Goal: Task Accomplishment & Management: Complete application form

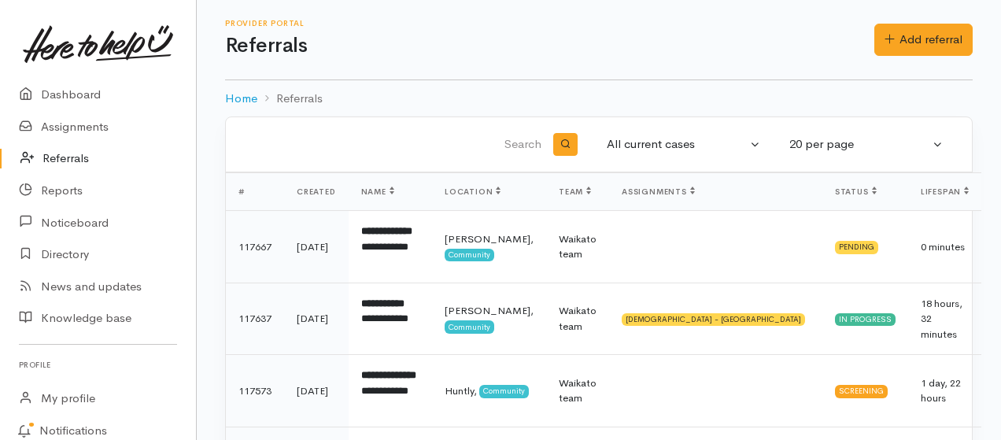
click at [70, 157] on link "Referrals" at bounding box center [98, 158] width 196 height 32
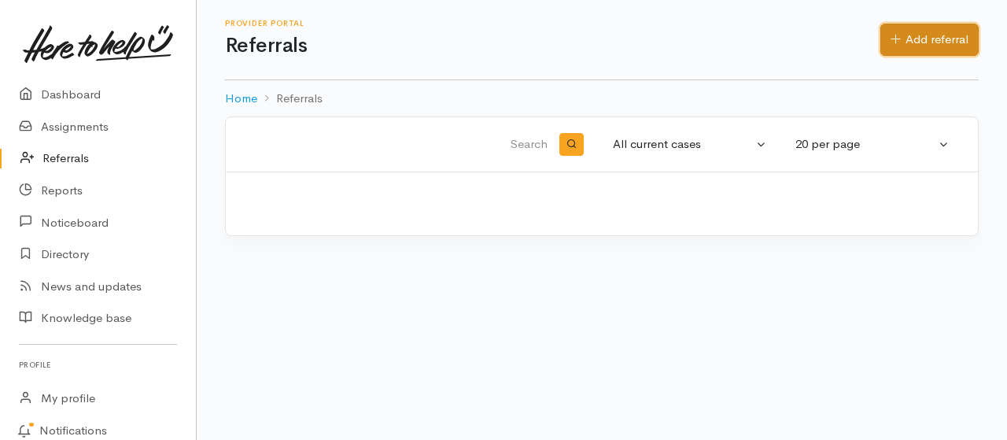
click at [922, 35] on link "Add referral" at bounding box center [929, 40] width 98 height 32
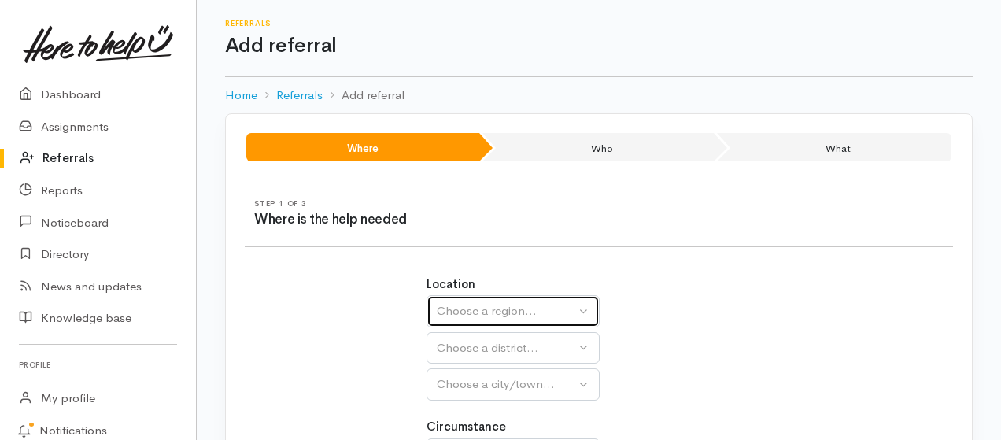
click at [497, 315] on div "Choose a region..." at bounding box center [506, 311] width 138 height 18
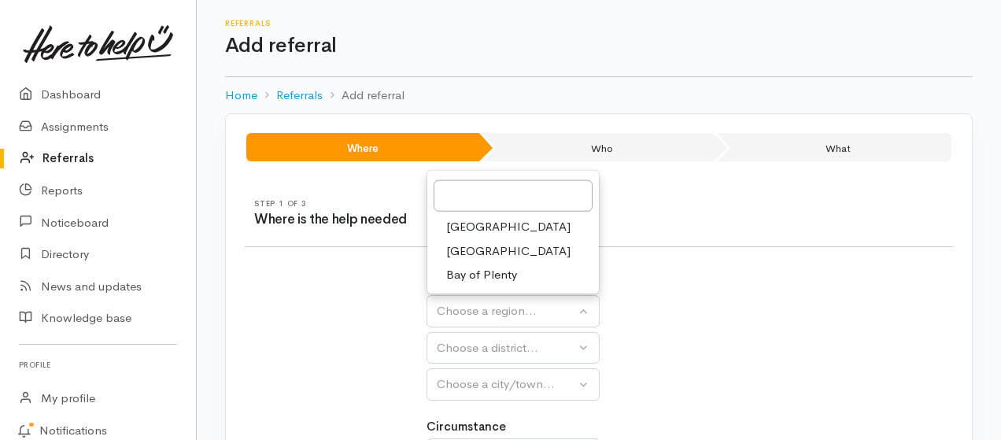
click at [483, 251] on span "[GEOGRAPHIC_DATA]" at bounding box center [508, 251] width 124 height 18
select select "3"
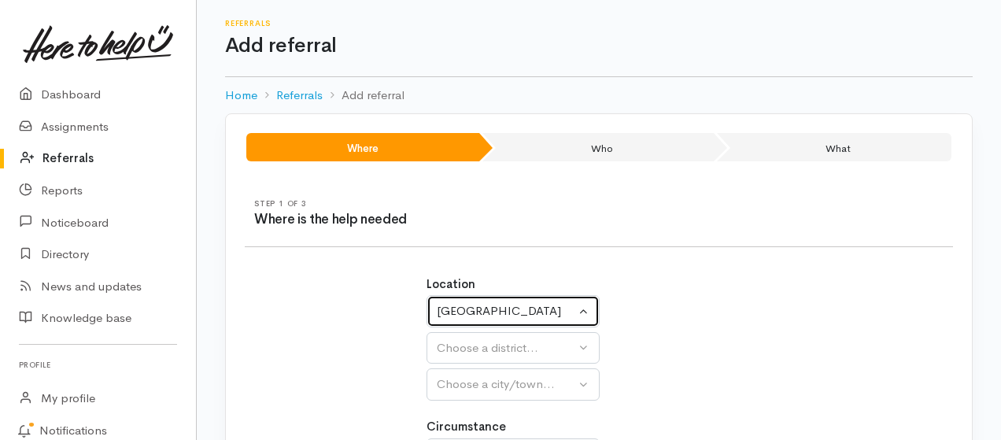
select select
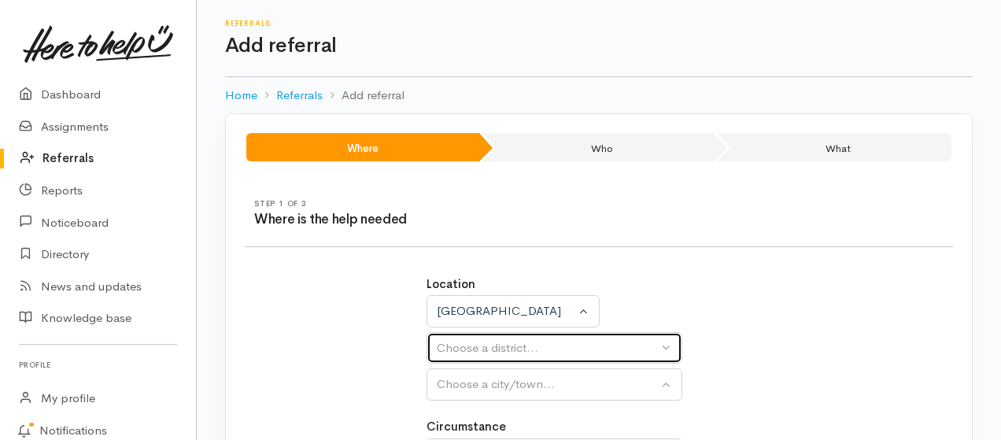
click at [505, 354] on div "Choose a district..." at bounding box center [547, 348] width 221 height 18
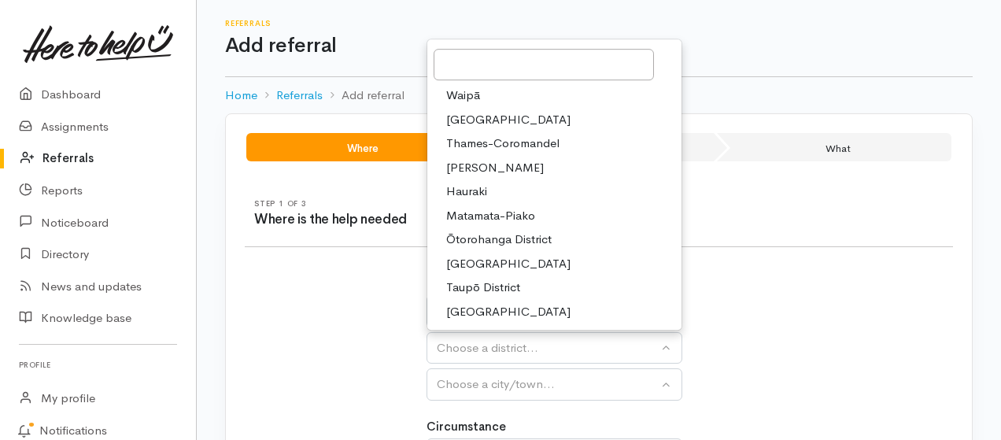
click at [473, 172] on span "[PERSON_NAME]" at bounding box center [495, 168] width 98 height 18
select select "4"
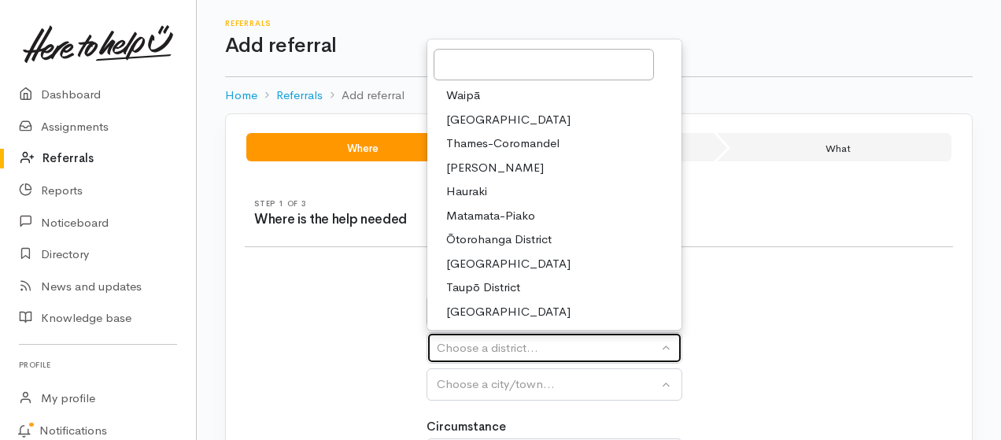
select select
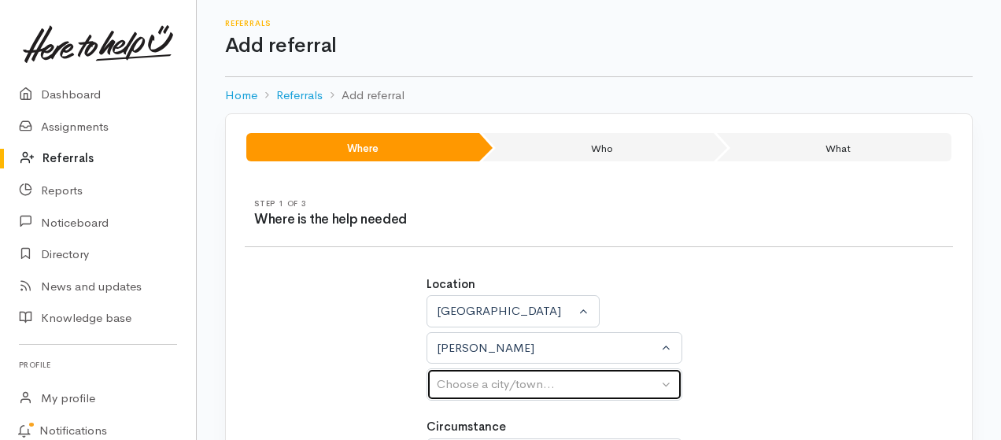
click at [509, 385] on div "Choose a city/town..." at bounding box center [547, 384] width 221 height 18
click at [503, 384] on div "Choose a city/town..." at bounding box center [547, 384] width 221 height 18
click at [485, 384] on div "Choose a city/town..." at bounding box center [547, 384] width 221 height 18
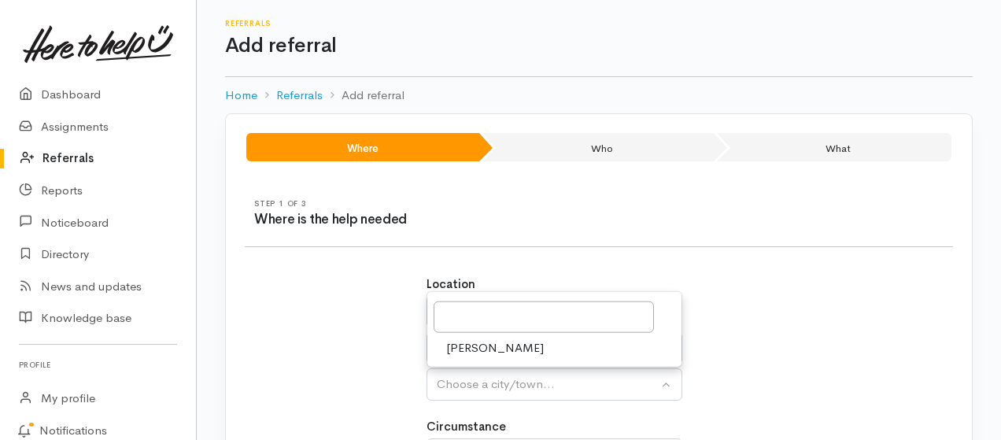
click at [477, 345] on span "Hamilton" at bounding box center [495, 348] width 98 height 18
select select "1"
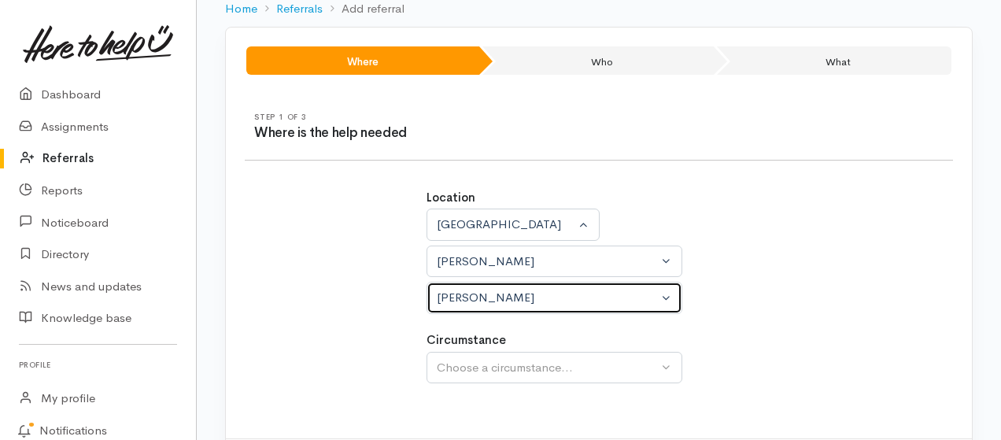
scroll to position [165, 0]
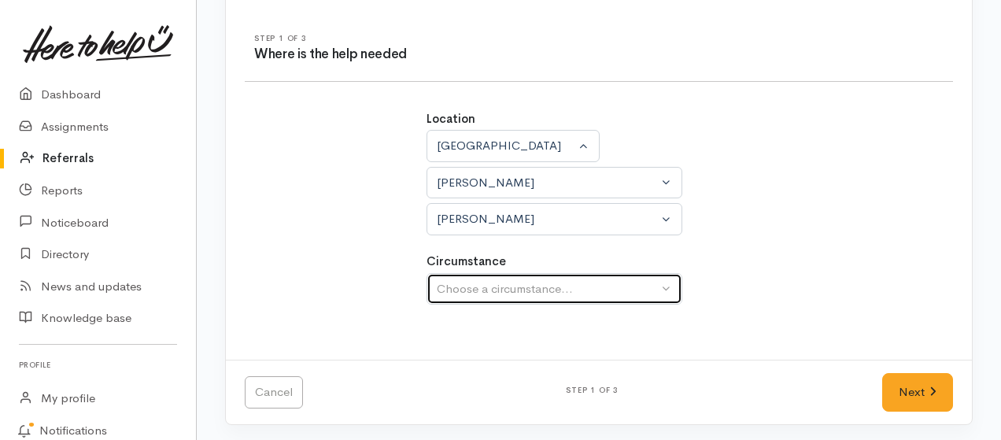
click at [663, 287] on button "Choose a circumstance..." at bounding box center [554, 289] width 256 height 32
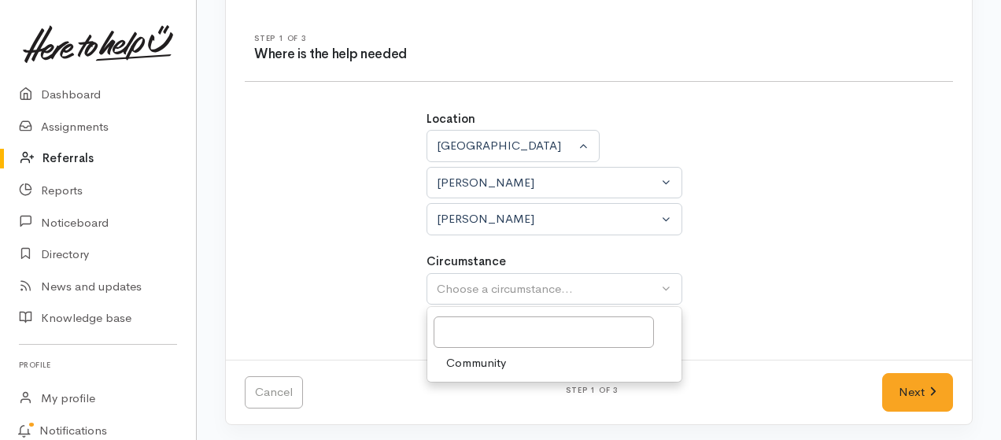
click at [496, 363] on span "Community" at bounding box center [476, 363] width 60 height 18
select select "2"
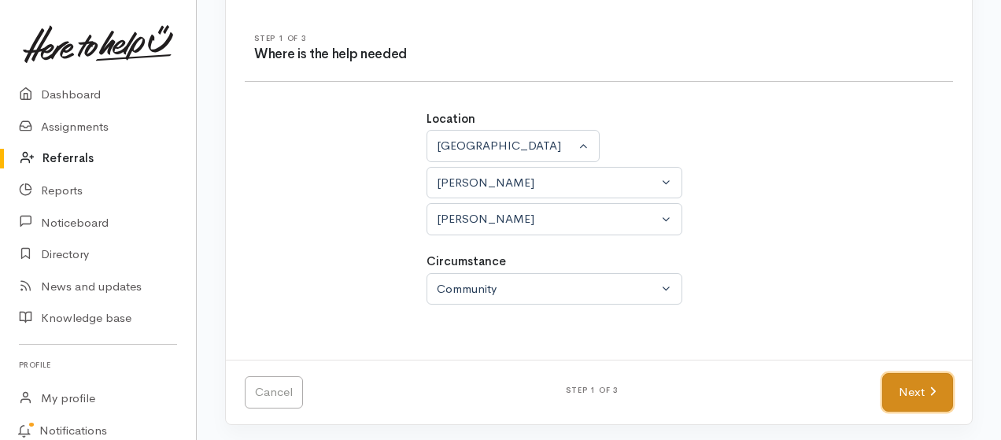
drag, startPoint x: 902, startPoint y: 385, endPoint x: 910, endPoint y: 367, distance: 20.1
click at [902, 386] on link "Next" at bounding box center [917, 392] width 71 height 39
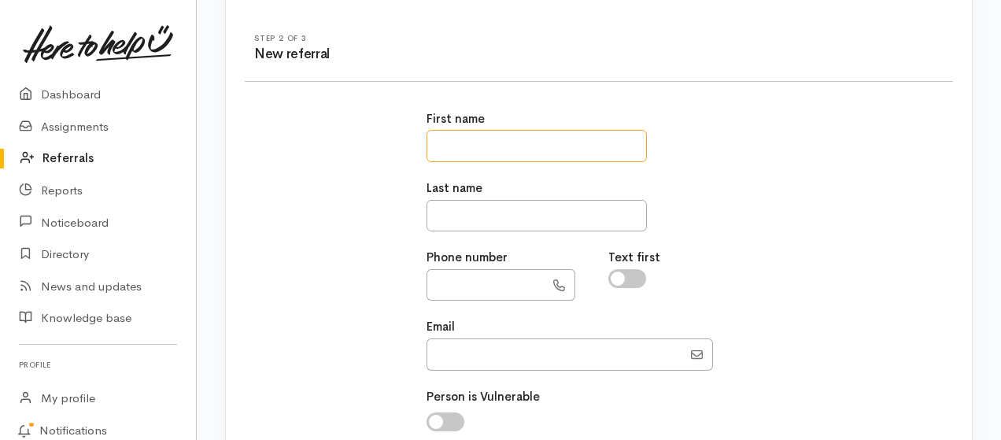
click at [551, 135] on input "text" at bounding box center [536, 146] width 220 height 32
type input "********"
click at [503, 221] on input "text" at bounding box center [536, 216] width 220 height 32
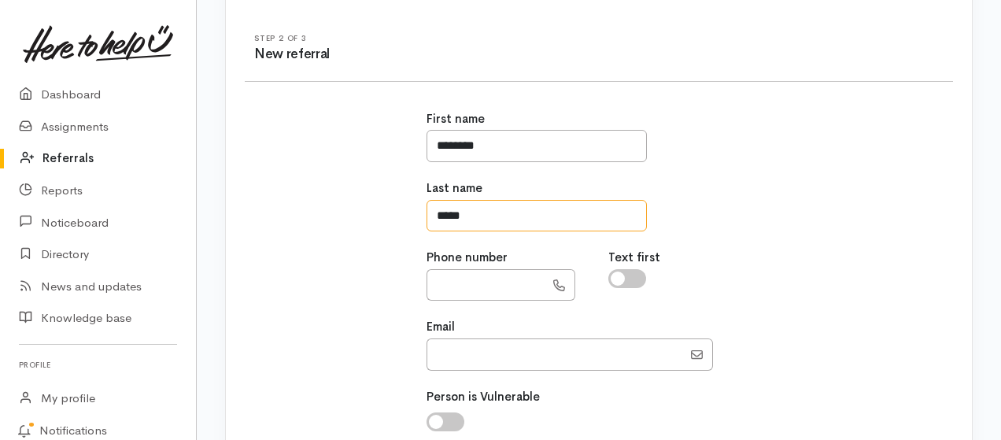
type input "*****"
click at [500, 290] on input "text" at bounding box center [485, 285] width 118 height 32
click at [613, 282] on input "checkbox" at bounding box center [627, 278] width 38 height 19
checkbox input "true"
click at [444, 278] on input "text" at bounding box center [485, 285] width 118 height 32
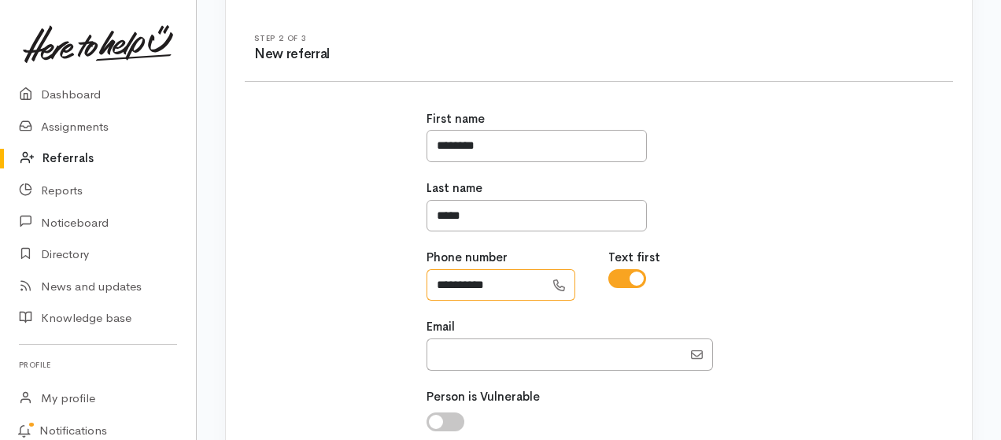
type input "**********"
click at [463, 358] on input "Email" at bounding box center [554, 354] width 256 height 32
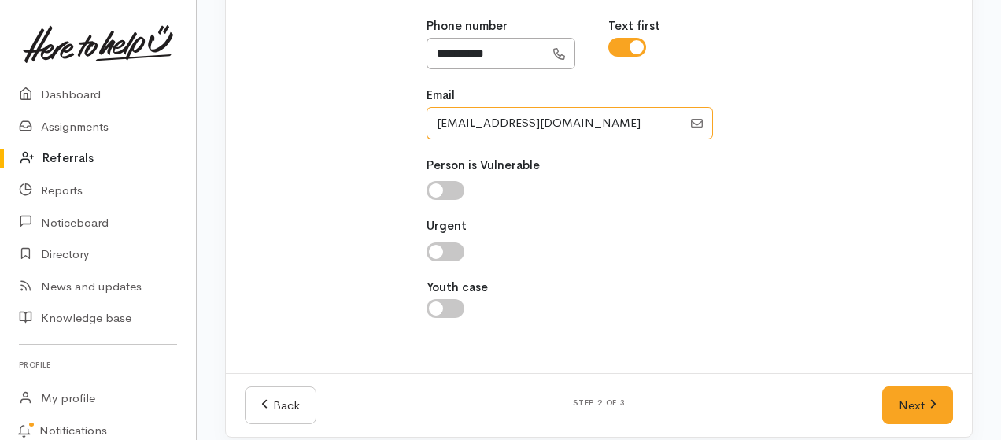
scroll to position [409, 0]
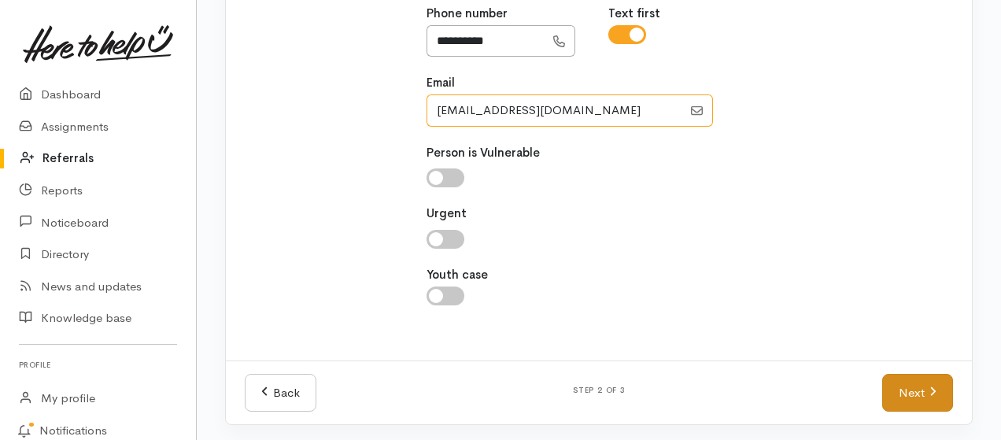
type input "brownpiripono@gmail.com"
click at [908, 392] on link "Next" at bounding box center [917, 393] width 71 height 39
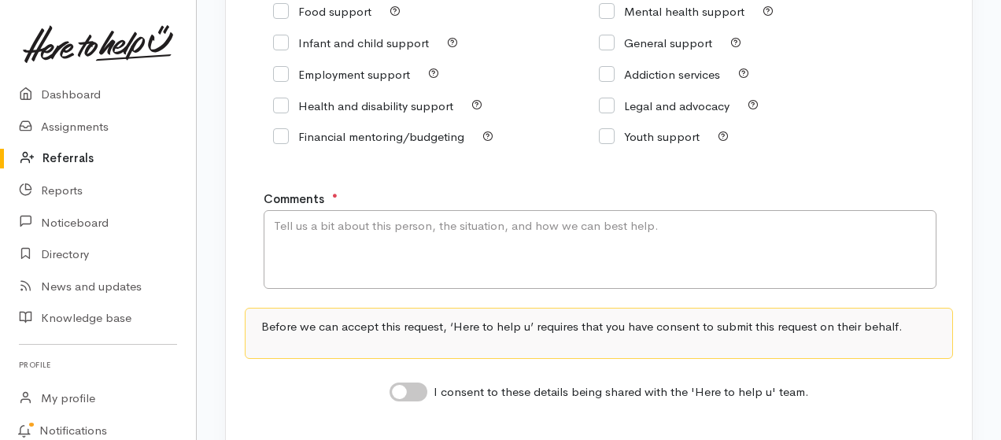
scroll to position [277, 0]
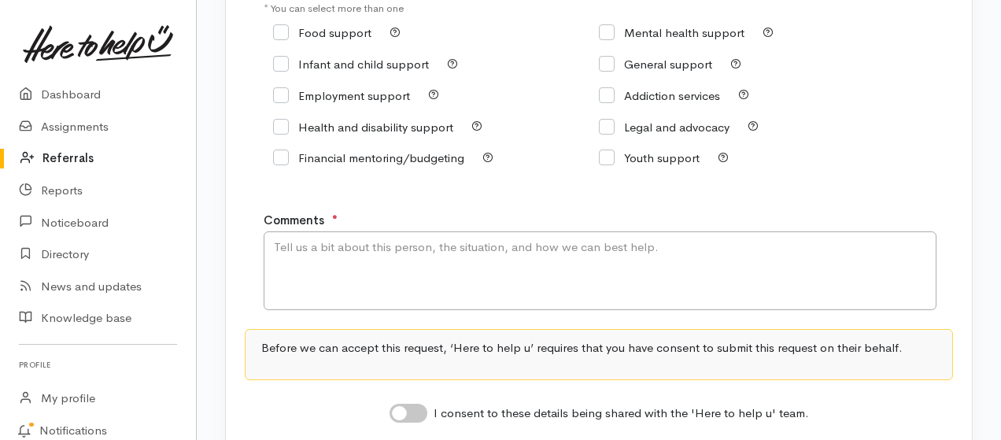
click at [283, 33] on input "Food support" at bounding box center [322, 33] width 98 height 12
checkbox input "true"
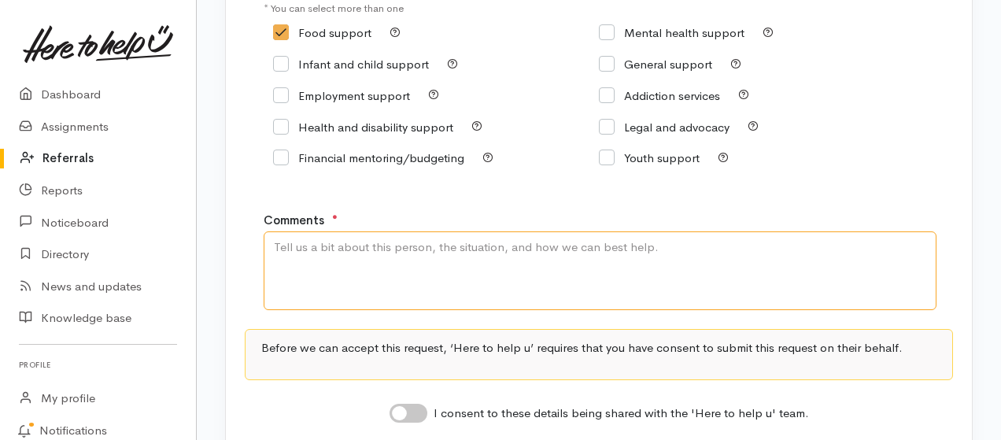
click at [348, 249] on textarea "Comments" at bounding box center [600, 270] width 673 height 79
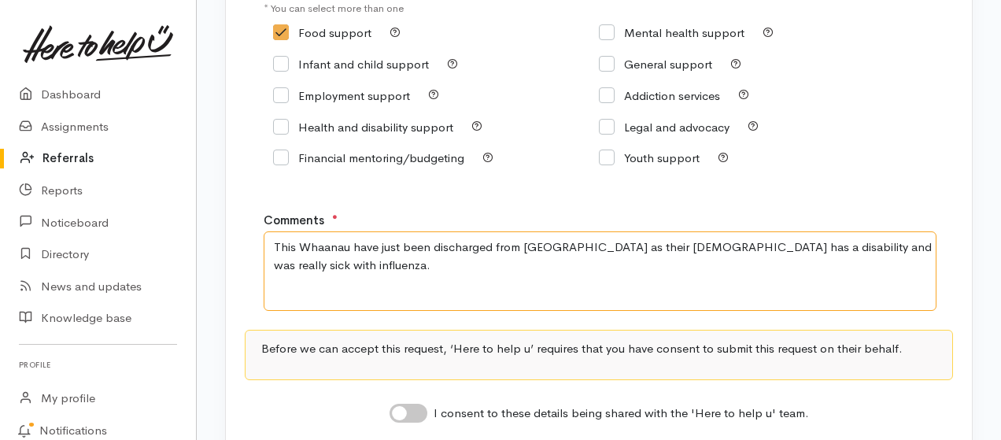
drag, startPoint x: 711, startPoint y: 250, endPoint x: 727, endPoint y: 278, distance: 32.4
click at [711, 251] on textarea "This Whaanau have just been discharged from Waikato Hospital as their 7 year ol…" at bounding box center [600, 270] width 673 height 79
drag, startPoint x: 838, startPoint y: 253, endPoint x: 854, endPoint y: 251, distance: 16.6
click at [856, 251] on textarea "This Whaanau have just been discharged from Waikato Hospital as their 7 year ol…" at bounding box center [600, 270] width 673 height 79
click at [330, 269] on textarea "This Whaanau have just been discharged from Waikato Hospital as their 7 year ol…" at bounding box center [600, 270] width 673 height 79
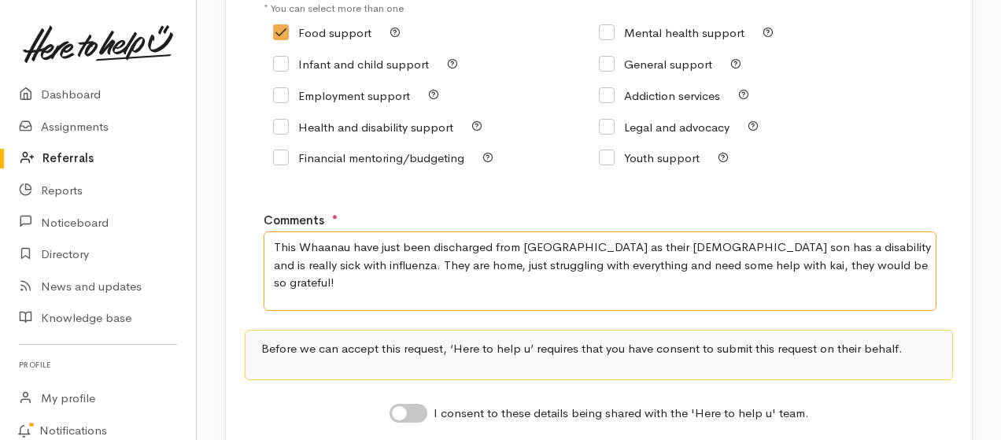
scroll to position [382, 0]
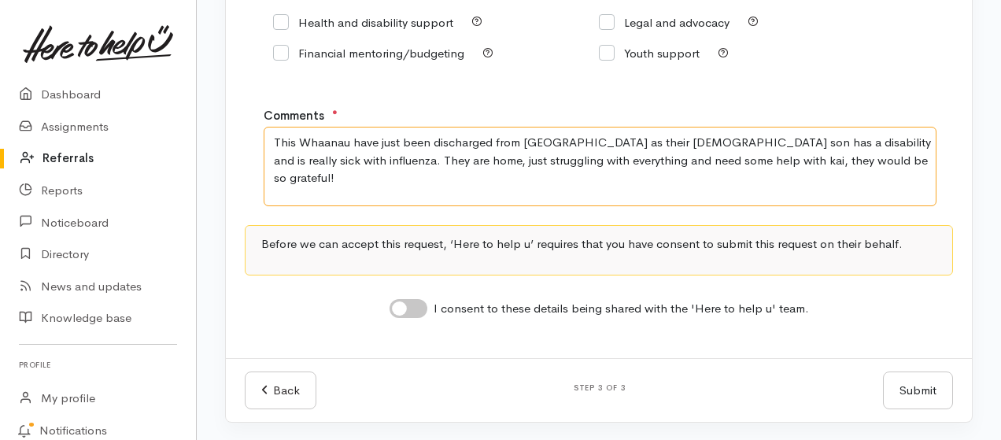
type textarea "This Whaanau have just been discharged from Waikato Hospital as their 7 year ol…"
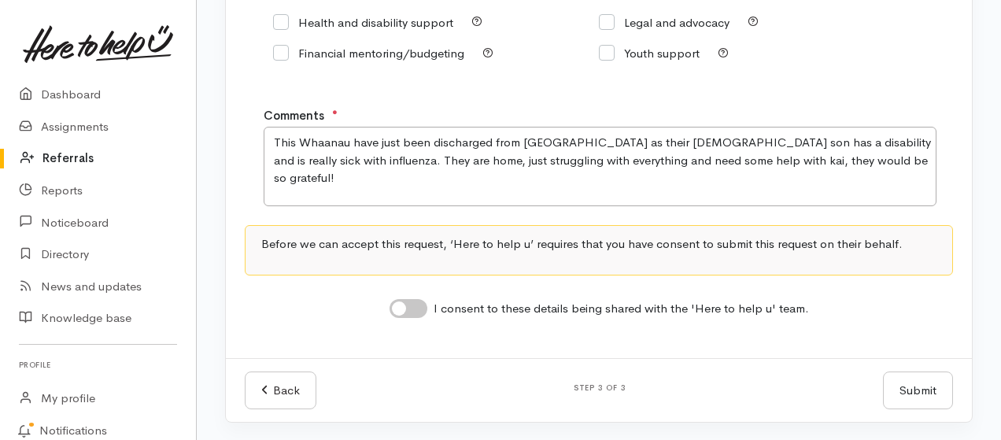
click at [401, 312] on input "I consent to these details being shared with the 'Here to help u' team." at bounding box center [408, 308] width 38 height 19
checkbox input "true"
click at [912, 388] on button "Submit" at bounding box center [918, 390] width 70 height 39
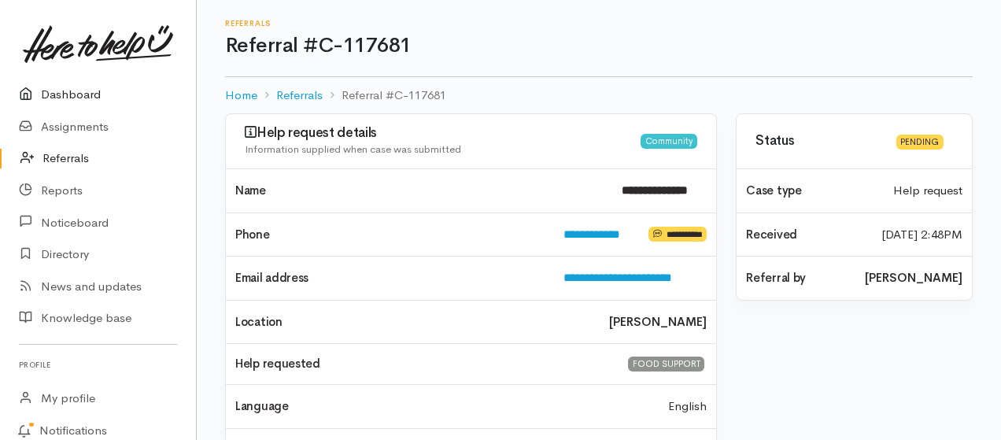
click at [56, 95] on link "Dashboard" at bounding box center [98, 95] width 196 height 32
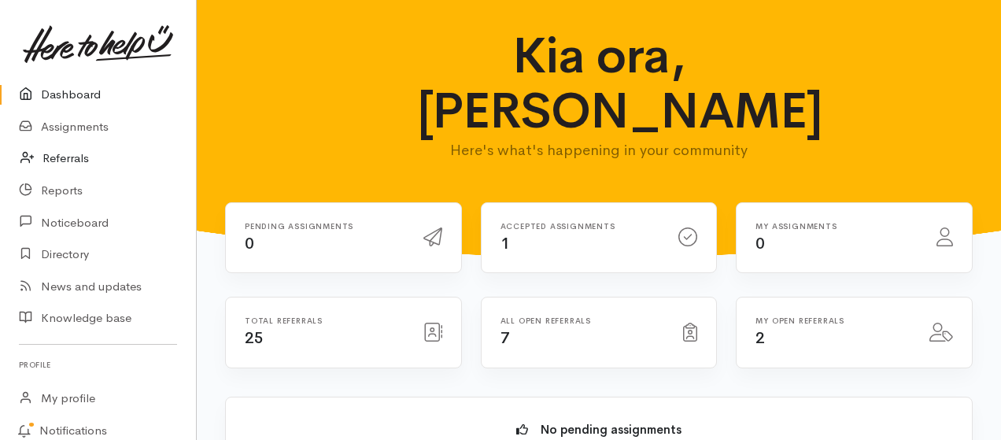
click at [76, 159] on link "Referrals" at bounding box center [98, 158] width 196 height 32
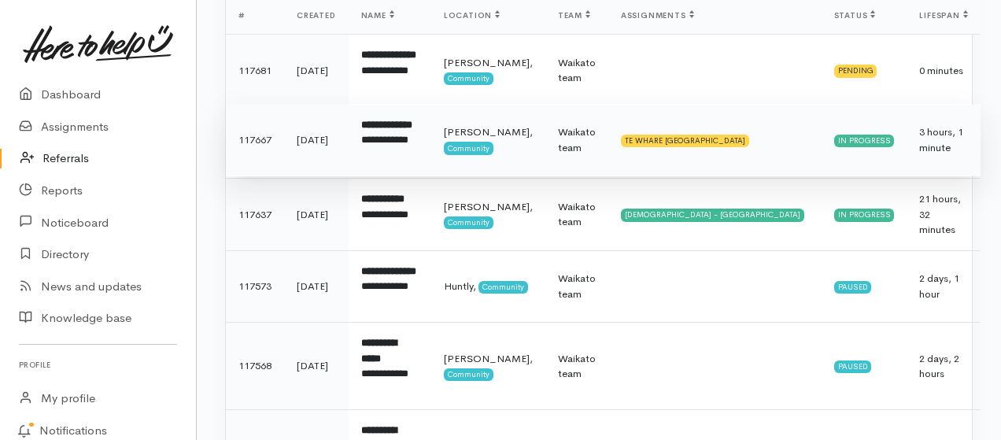
scroll to position [209, 0]
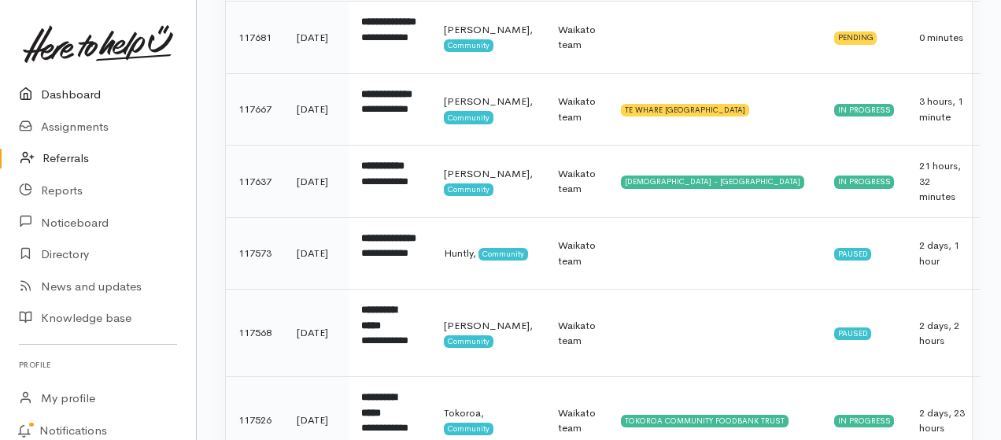
click at [59, 99] on link "Dashboard" at bounding box center [98, 95] width 196 height 32
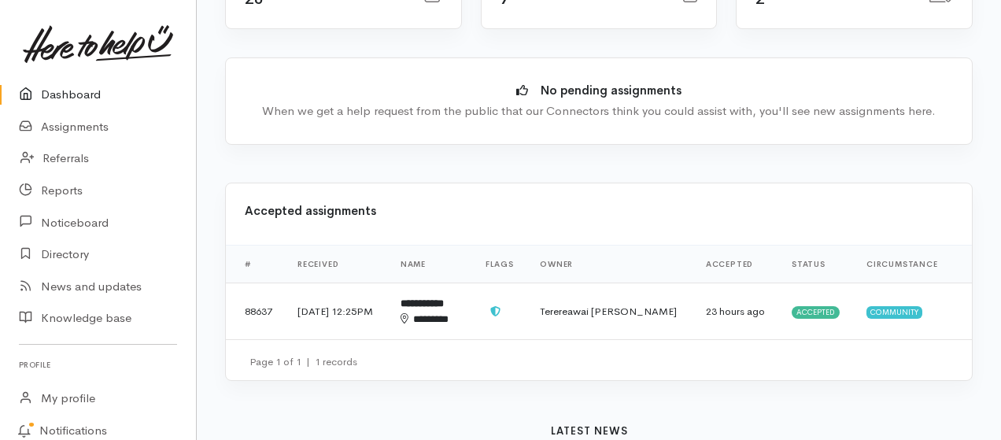
scroll to position [315, 0]
